Goal: Register for event/course

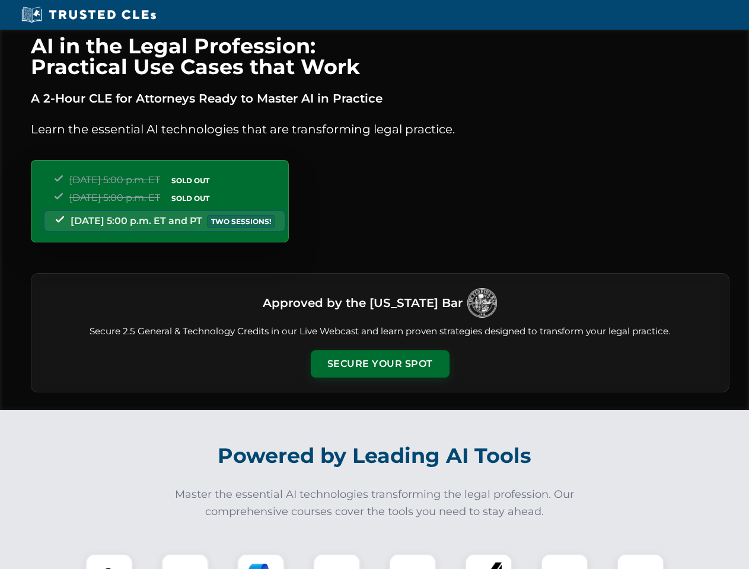
click at [379, 364] on button "Secure Your Spot" at bounding box center [380, 363] width 139 height 27
click at [109, 561] on img at bounding box center [109, 577] width 34 height 34
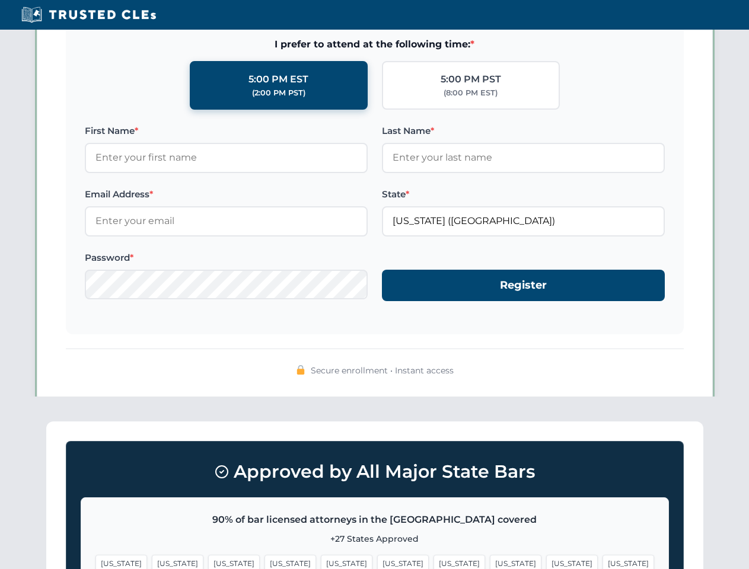
click at [377, 561] on span "[US_STATE]" at bounding box center [403, 563] width 52 height 17
click at [433, 561] on span "[US_STATE]" at bounding box center [459, 563] width 52 height 17
click at [546, 561] on span "[US_STATE]" at bounding box center [572, 563] width 52 height 17
